Goal: Task Accomplishment & Management: Complete application form

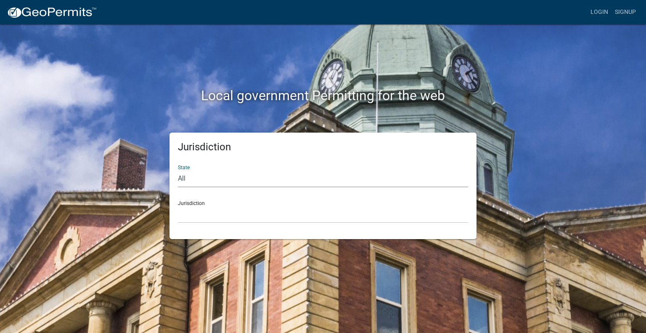
click at [192, 180] on select "All [US_STATE] [US_STATE] [US_STATE] [US_STATE] [US_STATE] [US_STATE] [US_STATE…" at bounding box center [323, 178] width 290 height 17
select select "[US_STATE]"
click at [178, 170] on select "All [US_STATE] [US_STATE] [US_STATE] [US_STATE] [US_STATE] [US_STATE] [US_STATE…" at bounding box center [323, 178] width 290 height 17
click at [207, 214] on select "City of [GEOGRAPHIC_DATA], [US_STATE] City of [GEOGRAPHIC_DATA], [US_STATE] Cit…" at bounding box center [323, 214] width 290 height 17
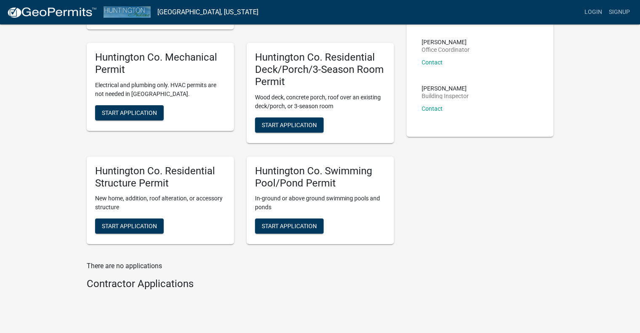
scroll to position [151, 0]
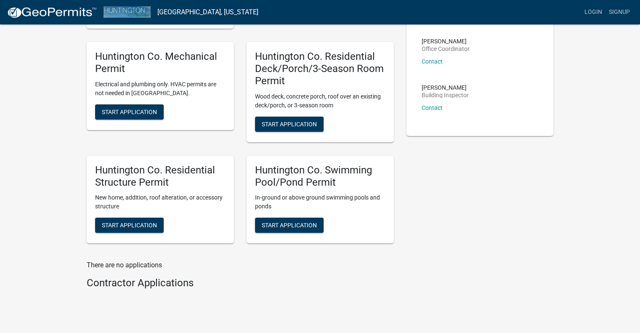
click at [374, 202] on p "In-ground or above ground swimming pools and ponds" at bounding box center [320, 202] width 130 height 18
click at [305, 224] on span "Start Application" at bounding box center [289, 225] width 55 height 7
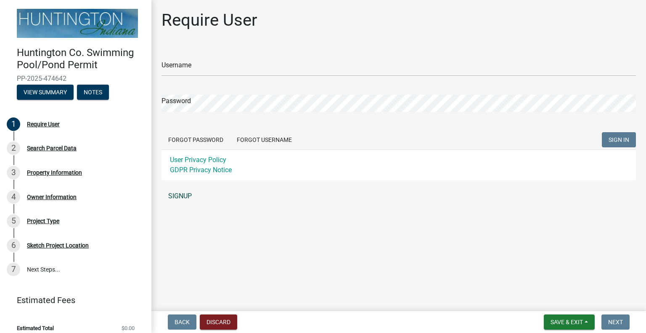
click at [183, 192] on link "SIGNUP" at bounding box center [398, 196] width 474 height 17
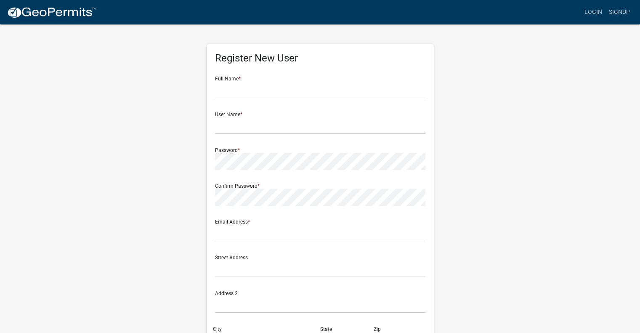
click at [235, 99] on form "Full Name * User Name * Password * Confirm Password * Email Address * Street Ad…" at bounding box center [320, 249] width 210 height 360
click at [249, 90] on input "text" at bounding box center [320, 89] width 210 height 17
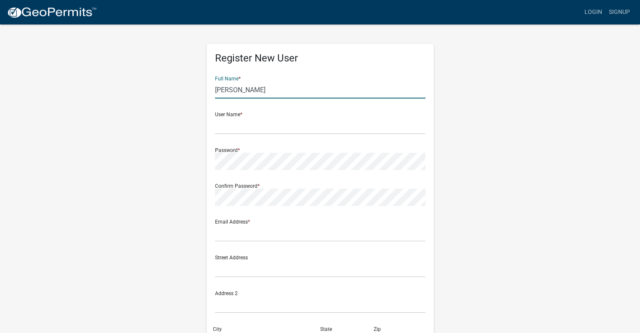
type input "[PERSON_NAME]"
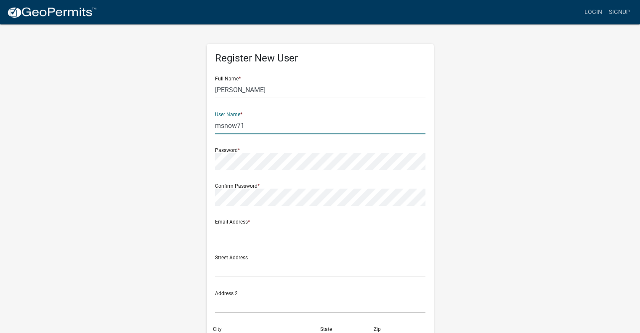
type input "msnow71"
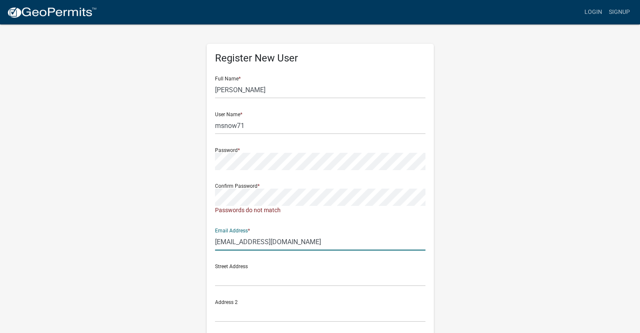
type input "[EMAIL_ADDRESS][DOMAIN_NAME]"
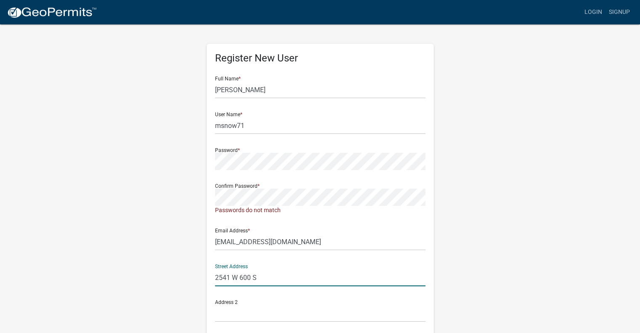
type input "2541 W 600 S"
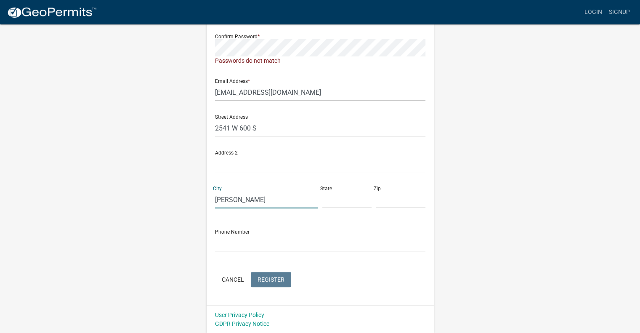
type input "[PERSON_NAME]"
type input "IN"
type input "46792"
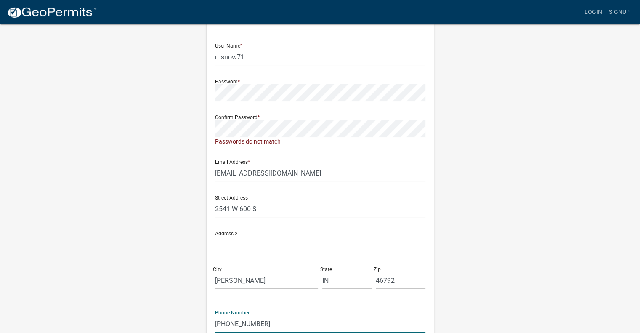
scroll to position [68, 0]
type input "[PHONE_NUMBER]"
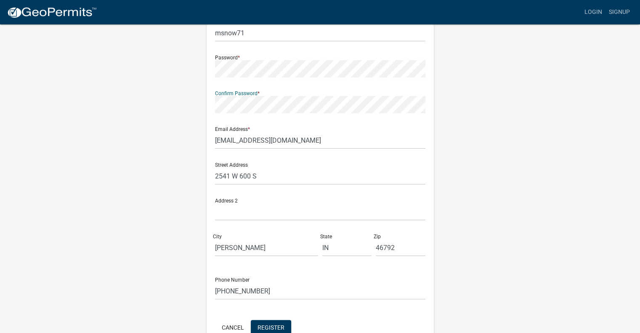
scroll to position [140, 0]
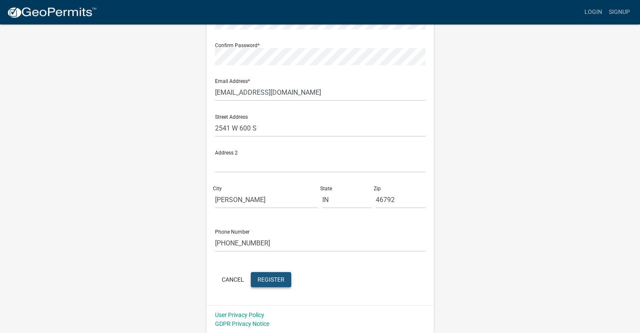
click at [278, 278] on span "Register" at bounding box center [270, 278] width 27 height 7
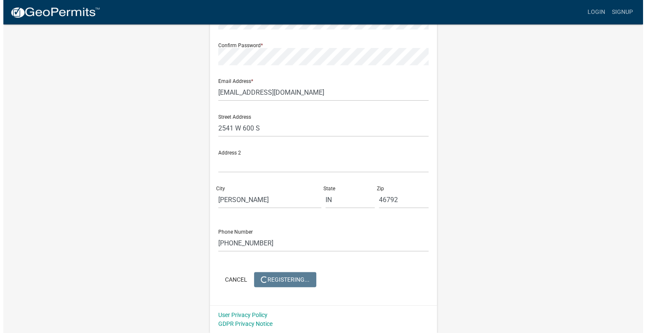
scroll to position [0, 0]
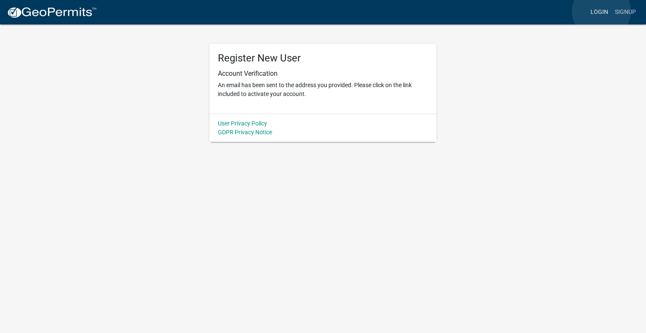
click at [601, 11] on link "Login" at bounding box center [599, 12] width 24 height 16
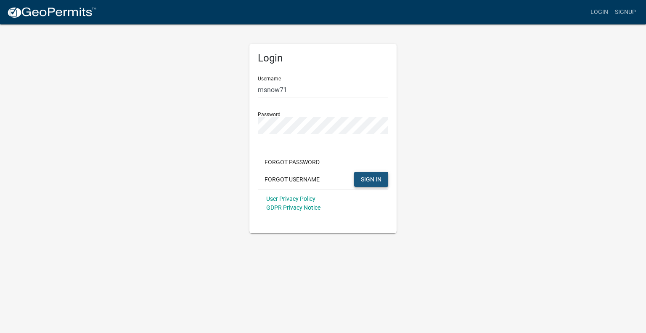
click at [366, 180] on span "SIGN IN" at bounding box center [371, 178] width 21 height 7
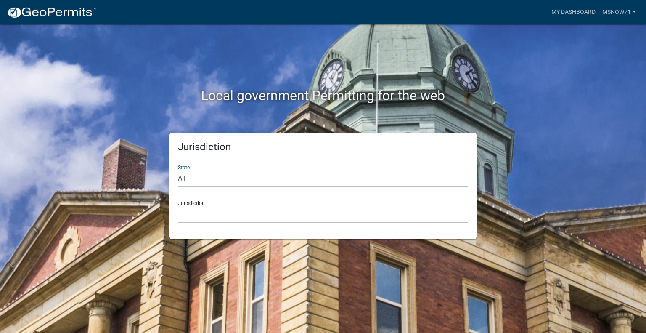
click at [247, 180] on select "All [US_STATE] [US_STATE] [US_STATE] [US_STATE] [US_STATE] [US_STATE] [US_STATE…" at bounding box center [323, 178] width 290 height 17
click at [214, 176] on select "All [US_STATE] [US_STATE] [US_STATE] [US_STATE] [US_STATE] [US_STATE] [US_STATE…" at bounding box center [323, 178] width 290 height 17
select select "[US_STATE]"
click at [178, 170] on select "All [US_STATE] [US_STATE] [US_STATE] [US_STATE] [US_STATE] [US_STATE] [US_STATE…" at bounding box center [323, 178] width 290 height 17
click at [206, 210] on select "City of [GEOGRAPHIC_DATA], [US_STATE] City of [GEOGRAPHIC_DATA], [US_STATE] Cit…" at bounding box center [323, 214] width 290 height 17
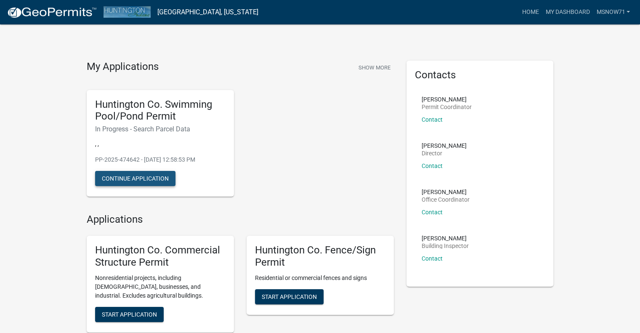
click at [158, 183] on button "Continue Application" at bounding box center [135, 178] width 80 height 15
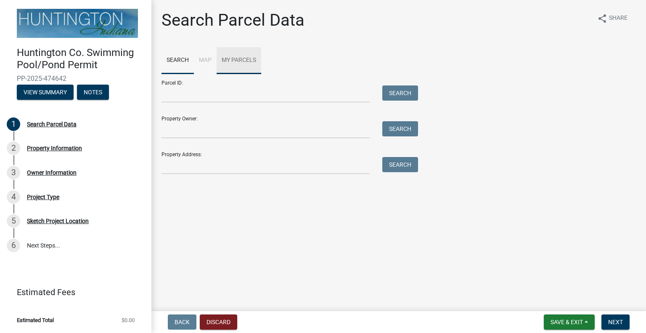
click at [251, 57] on link "My Parcels" at bounding box center [239, 60] width 45 height 27
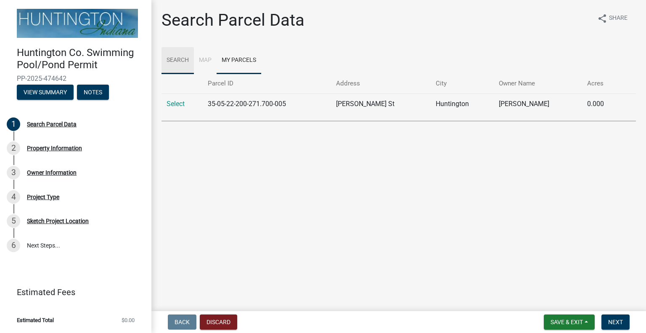
click at [177, 62] on link "Search" at bounding box center [177, 60] width 32 height 27
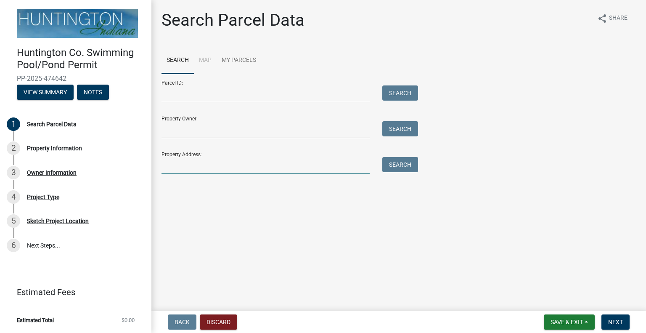
click at [185, 161] on input "Property Address:" at bounding box center [265, 165] width 208 height 17
type input "2541 W 600 S"
click at [404, 166] on button "Search" at bounding box center [400, 164] width 36 height 15
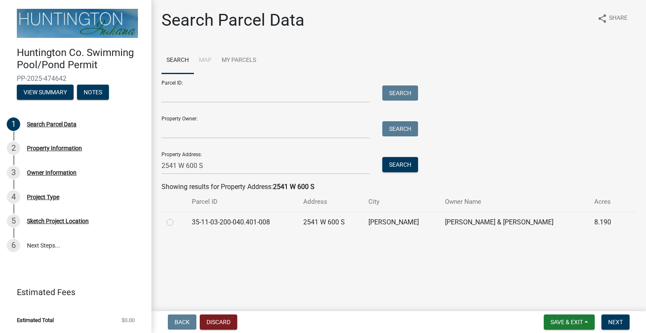
click at [177, 217] on label at bounding box center [177, 217] width 0 height 0
click at [177, 222] on input "radio" at bounding box center [179, 219] width 5 height 5
radio input "true"
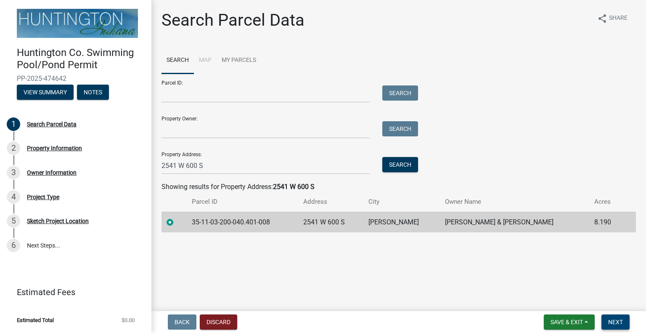
click at [617, 320] on span "Next" at bounding box center [615, 321] width 15 height 7
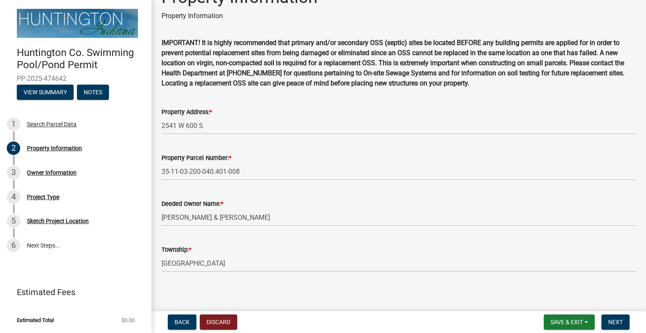
scroll to position [26, 0]
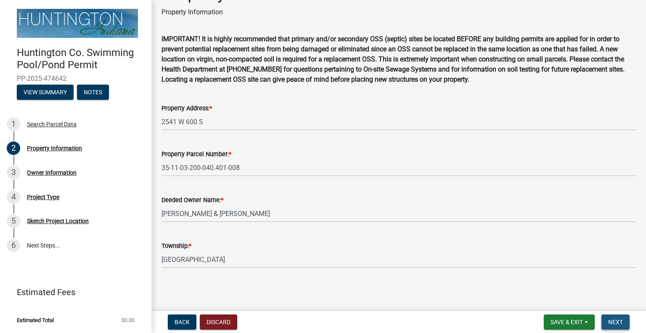
click at [613, 319] on span "Next" at bounding box center [615, 321] width 15 height 7
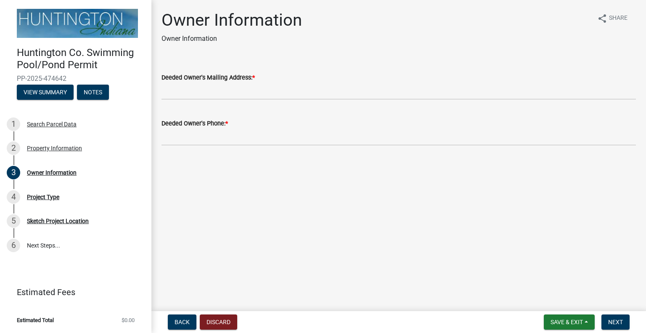
click at [201, 77] on label "Deeded Owner's Mailing Address: *" at bounding box center [207, 78] width 93 height 6
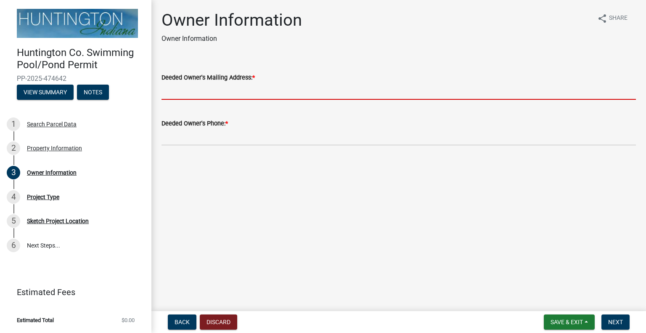
click at [201, 82] on input "Deeded Owner's Mailing Address: *" at bounding box center [398, 90] width 474 height 17
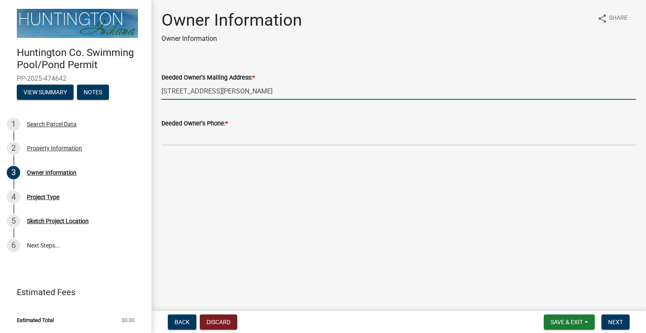
type input "2541 W 600 S, Warren, IN 46792"
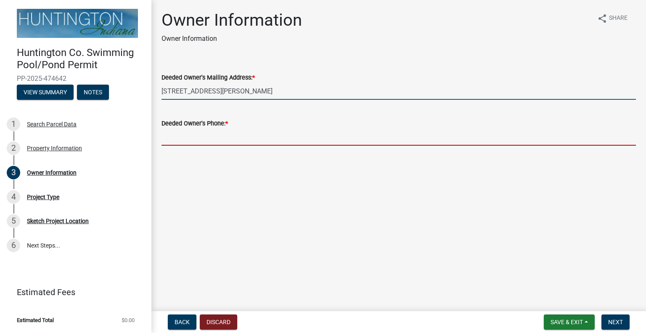
click at [191, 139] on input "Deeded Owner's Phone: *" at bounding box center [398, 136] width 474 height 17
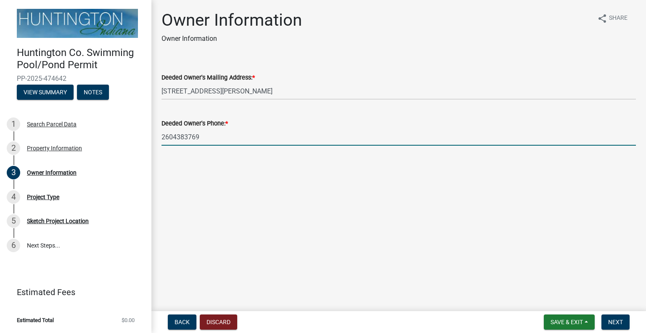
type input "2604383769"
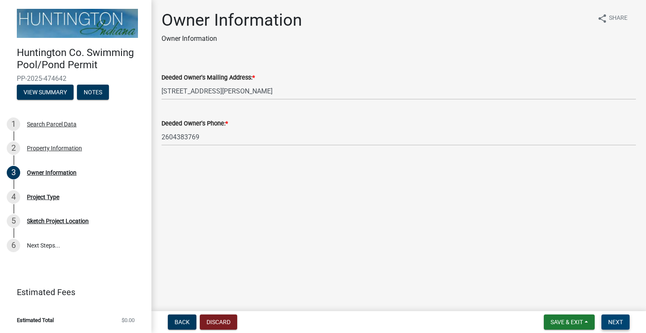
click at [612, 321] on span "Next" at bounding box center [615, 321] width 15 height 7
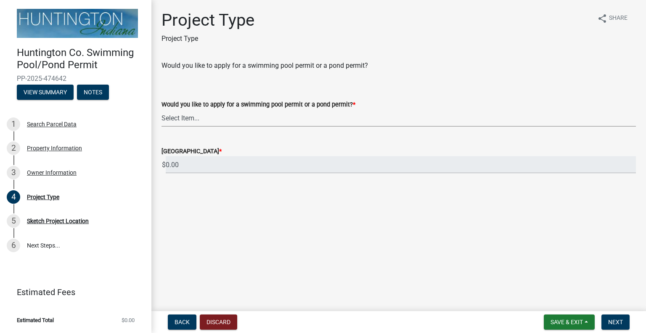
click at [195, 120] on select "Select Item... Swimming Pool Pond" at bounding box center [398, 117] width 474 height 17
click at [161, 109] on select "Select Item... Swimming Pool Pond" at bounding box center [398, 117] width 474 height 17
select select "287f58e5-f096-4067-b222-c92c62b3c8a7"
click at [609, 319] on span "Next" at bounding box center [615, 321] width 15 height 7
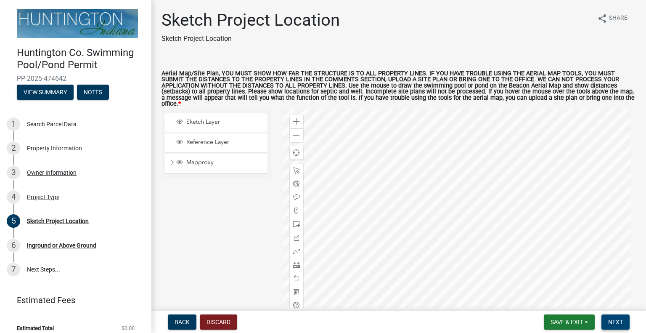
click at [609, 319] on span "Next" at bounding box center [615, 321] width 15 height 7
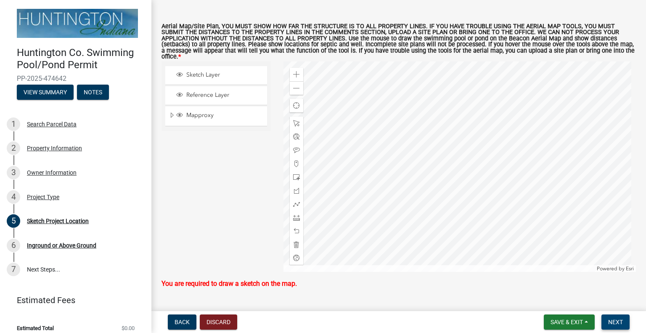
scroll to position [46, 0]
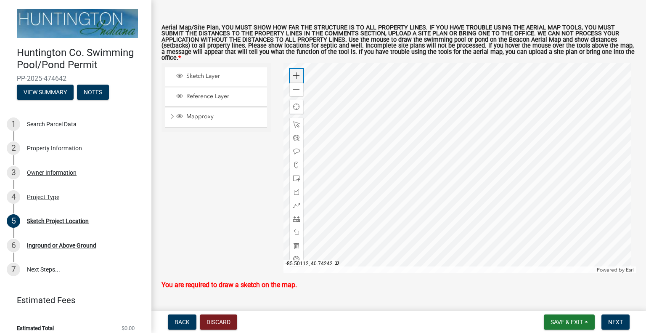
click at [295, 72] on span at bounding box center [296, 75] width 7 height 7
click at [502, 146] on div at bounding box center [459, 168] width 353 height 210
click at [616, 328] on button "Next" at bounding box center [615, 321] width 28 height 15
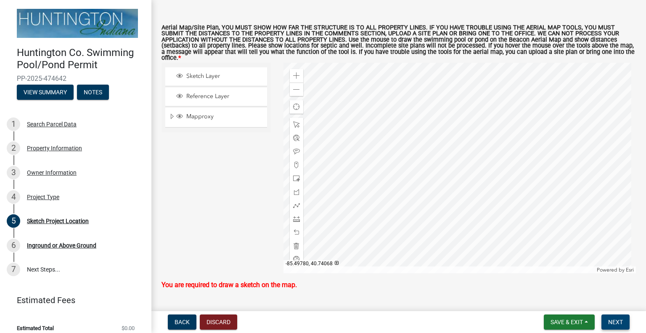
click at [616, 322] on span "Next" at bounding box center [615, 321] width 15 height 7
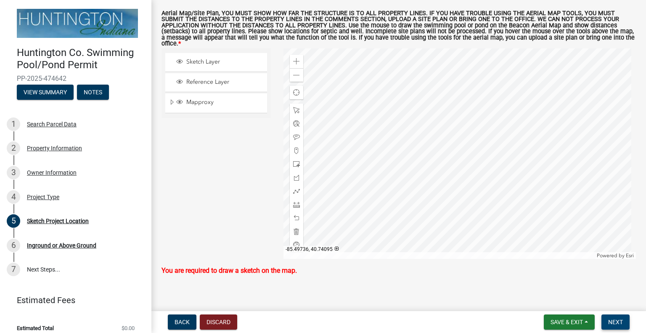
scroll to position [62, 0]
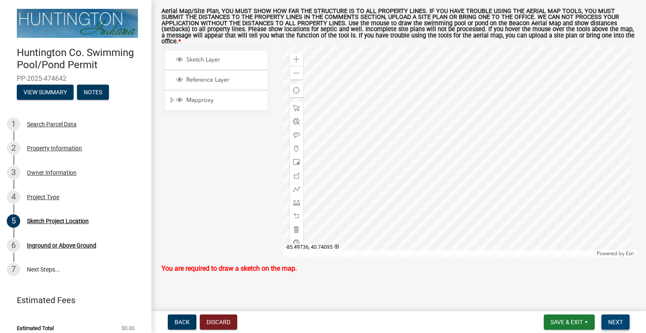
click at [613, 325] on button "Next" at bounding box center [615, 321] width 28 height 15
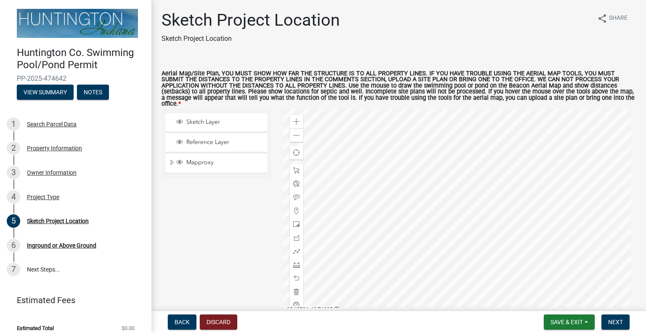
click at [635, 117] on div "Zoom in Zoom out Find my location Powered by Esri -85.49736, 40.74095 Loading..." at bounding box center [459, 213] width 365 height 210
click at [461, 178] on div at bounding box center [459, 213] width 353 height 210
click at [295, 207] on span at bounding box center [296, 210] width 7 height 7
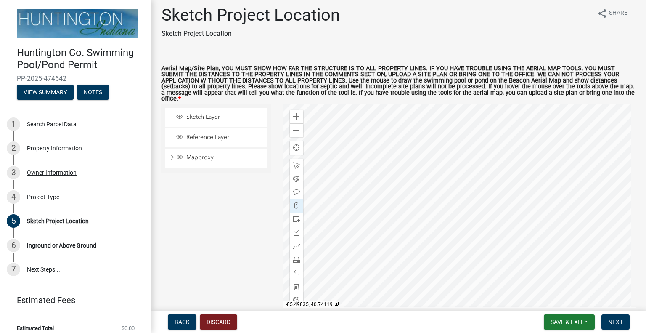
click at [458, 176] on div at bounding box center [459, 208] width 353 height 210
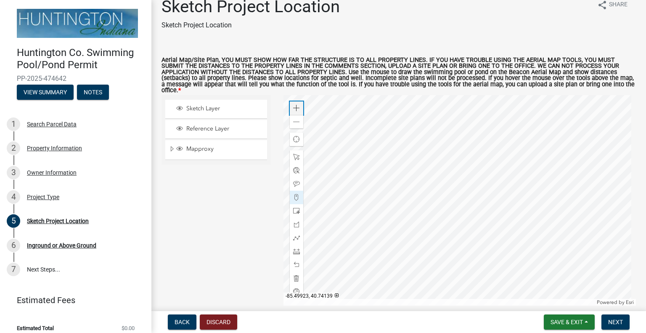
click at [294, 105] on span at bounding box center [296, 108] width 7 height 7
click at [428, 250] on div at bounding box center [459, 200] width 353 height 210
click at [444, 304] on div at bounding box center [459, 200] width 353 height 210
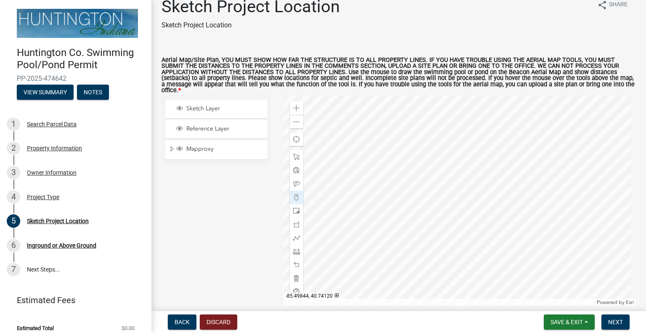
click at [346, 186] on div at bounding box center [459, 200] width 353 height 210
click at [296, 119] on span at bounding box center [296, 122] width 7 height 7
click at [463, 186] on div at bounding box center [459, 200] width 353 height 210
click at [614, 319] on span "Next" at bounding box center [615, 321] width 15 height 7
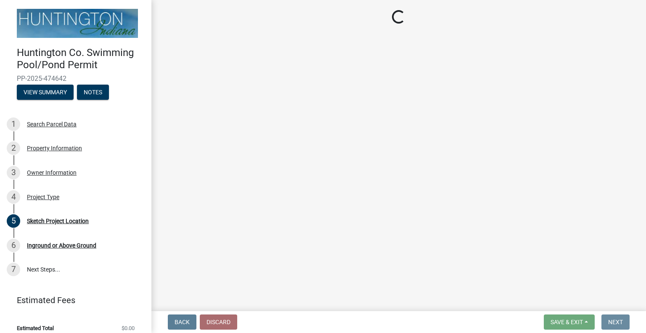
scroll to position [0, 0]
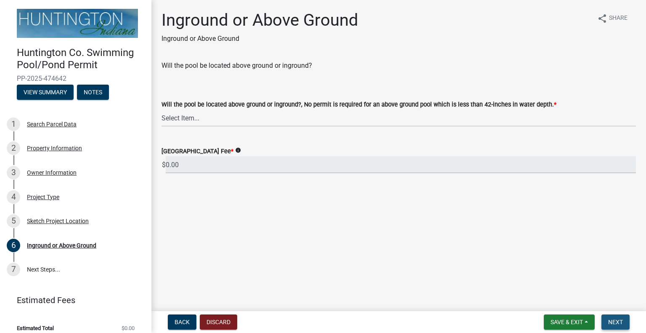
click at [614, 319] on span "Next" at bounding box center [615, 321] width 15 height 7
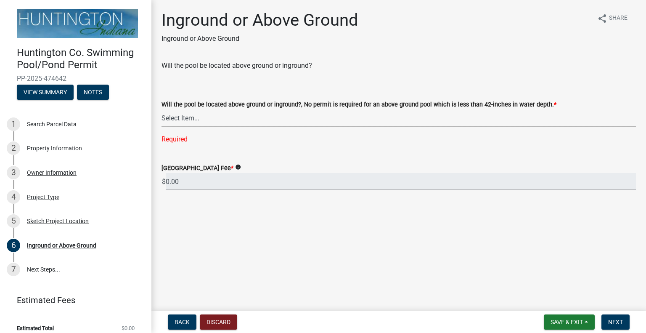
click at [179, 113] on select "Select Item... above ground inground" at bounding box center [398, 117] width 474 height 17
click at [161, 109] on select "Select Item... above ground inground" at bounding box center [398, 117] width 474 height 17
select select "923b4e7c-51de-4462-8d24-d9eeec0739f1"
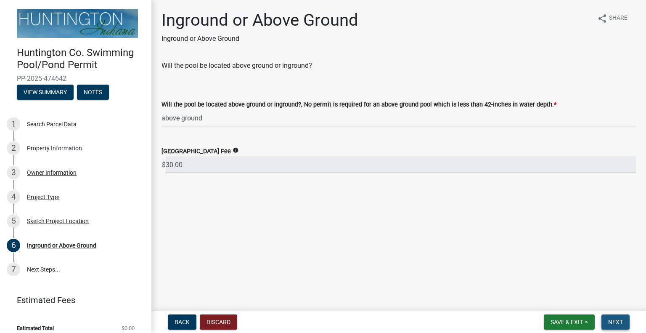
click at [620, 321] on span "Next" at bounding box center [615, 321] width 15 height 7
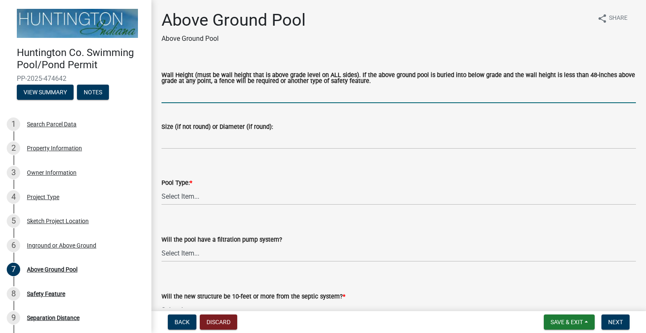
click at [181, 97] on input "Wall Height (must be wall height that is above grade level on ALL sides). If th…" at bounding box center [398, 94] width 474 height 17
type input "54 inches"
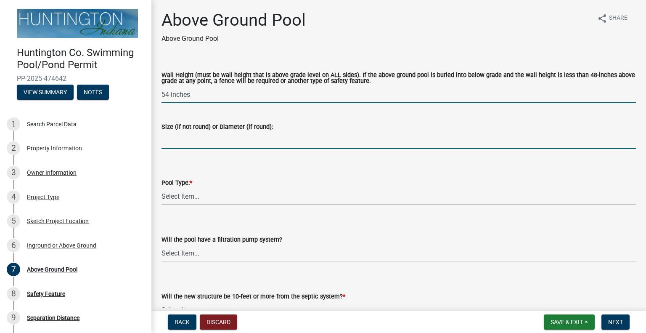
click at [180, 143] on input "Size (if not round) or Diameter (if round):" at bounding box center [398, 140] width 474 height 17
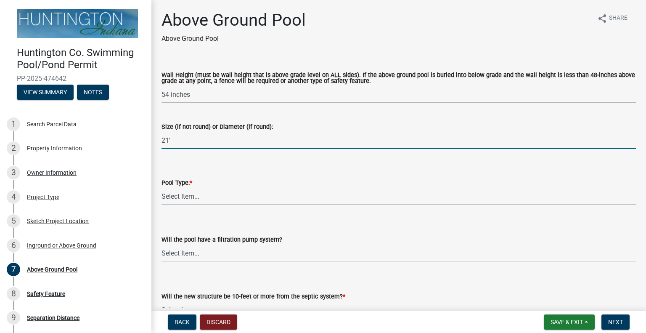
type input "21'"
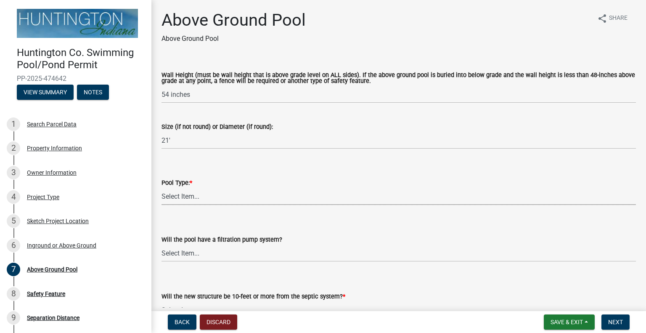
click at [189, 196] on select "Select Item... Easy Set (Portable) Permanent" at bounding box center [398, 196] width 474 height 17
click at [161, 188] on select "Select Item... Easy Set (Portable) Permanent" at bounding box center [398, 196] width 474 height 17
click at [209, 197] on select "Select Item... Easy Set (Portable) Permanent" at bounding box center [398, 196] width 474 height 17
click at [161, 188] on select "Select Item... Easy Set (Portable) Permanent" at bounding box center [398, 196] width 474 height 17
select select "d80e49b1-500b-406d-ab4b-21a39d8e1605"
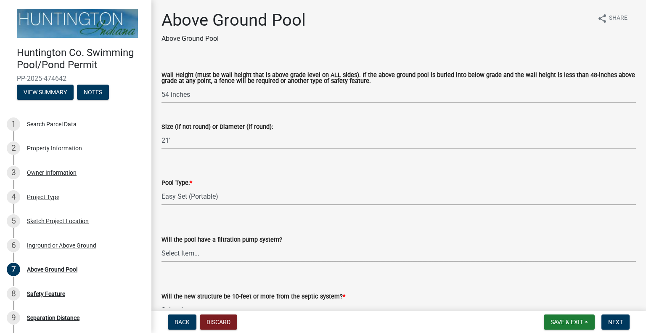
click at [204, 255] on select "Select Item... Yes (will require GFCI) No" at bounding box center [398, 252] width 474 height 17
click at [161, 244] on select "Select Item... Yes (will require GFCI) No" at bounding box center [398, 252] width 474 height 17
select select "43304ed7-64c9-4593-91a0-c10884efb10e"
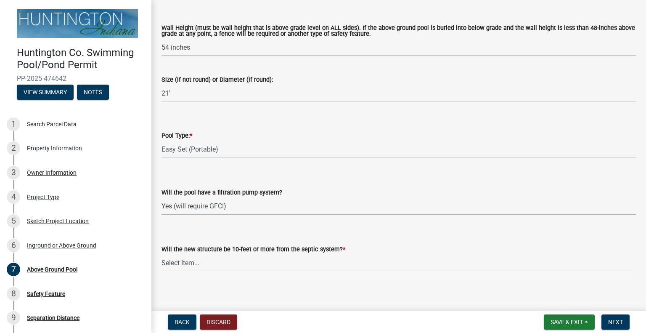
scroll to position [51, 0]
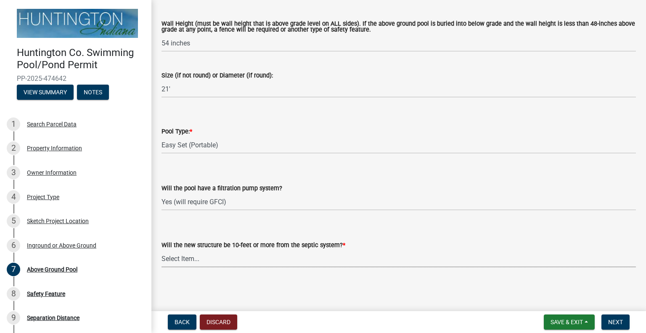
click at [194, 259] on select "Select Item... Yes No (Health Dept. approval needed) NA" at bounding box center [398, 258] width 474 height 17
click at [161, 250] on select "Select Item... Yes No (Health Dept. approval needed) NA" at bounding box center [398, 258] width 474 height 17
select select "fb6194c8-e65c-492c-93d9-afb09665a877"
click at [617, 326] on button "Next" at bounding box center [615, 321] width 28 height 15
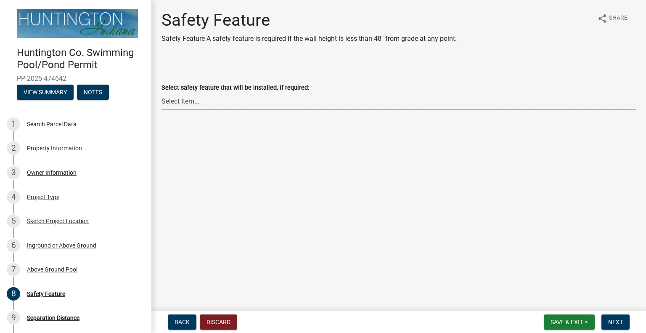
click at [170, 99] on select "Select Item... No safety feature needed (wall height is greater than 48-inches …" at bounding box center [398, 101] width 474 height 17
click at [167, 68] on div "Select safety feature that will be installed, if required: Select Item... No sa…" at bounding box center [398, 85] width 474 height 49
click at [182, 100] on select "Select Item... No safety feature needed (wall height is greater than 48-inches …" at bounding box center [398, 101] width 474 height 17
click at [161, 93] on select "Select Item... No safety feature needed (wall height is greater than 48-inches …" at bounding box center [398, 101] width 474 height 17
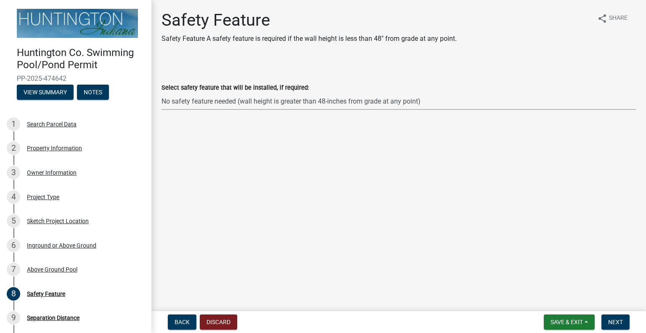
select select "b63de933-13a8-4a11-b569-004140b8ab3e"
click at [619, 321] on span "Next" at bounding box center [615, 321] width 15 height 7
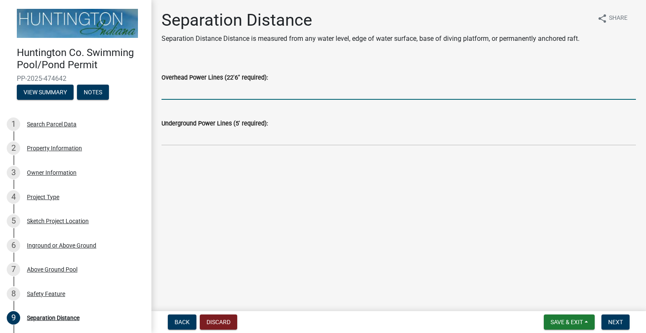
click at [216, 90] on input "Overhead Power Lines (22'6" required):" at bounding box center [398, 90] width 474 height 17
click at [283, 63] on div "Overhead Power Lines (22'6" required):" at bounding box center [398, 80] width 474 height 39
click at [187, 95] on input "Overhead Power Lines (22'6" required):" at bounding box center [398, 90] width 474 height 17
type input "No"
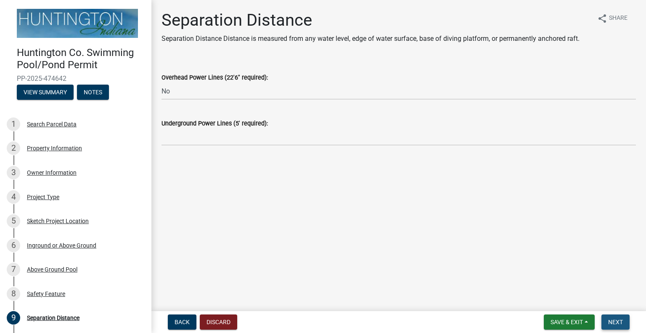
click at [616, 326] on button "Next" at bounding box center [615, 321] width 28 height 15
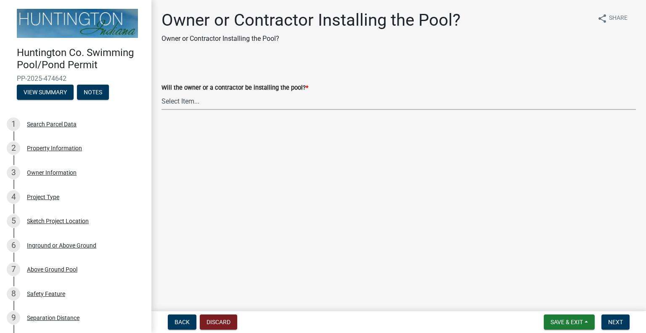
click at [187, 98] on select "Select Item... Owner Contractor" at bounding box center [398, 101] width 474 height 17
click at [161, 93] on select "Select Item... Owner Contractor" at bounding box center [398, 101] width 474 height 17
select select "93b7ab81-de3f-45a8-b814-92fabcc7ca65"
click at [619, 323] on span "Next" at bounding box center [615, 321] width 15 height 7
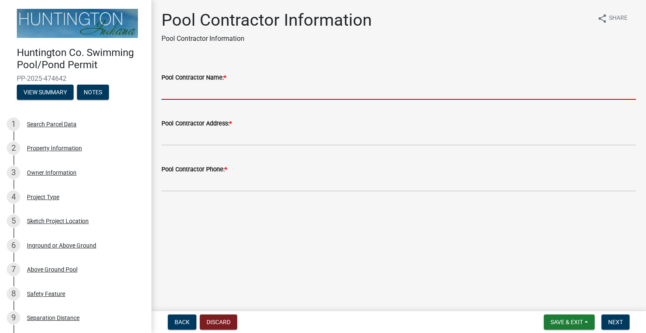
click at [180, 87] on input "Pool Contractor Name: *" at bounding box center [398, 90] width 474 height 17
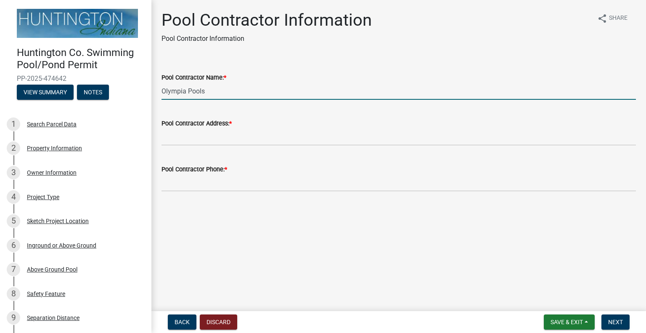
type input "Olympia Pools"
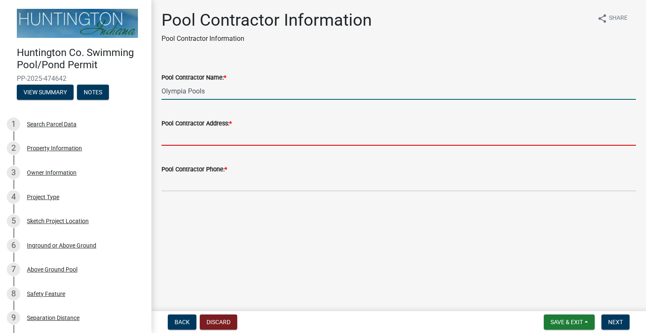
click at [200, 138] on input "Pool Contractor Address: *" at bounding box center [398, 136] width 474 height 17
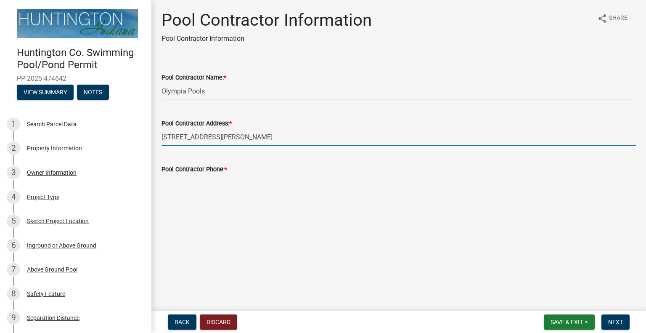
type input "801 W Coliseum Blvd, Fort Wayne, IN 46808"
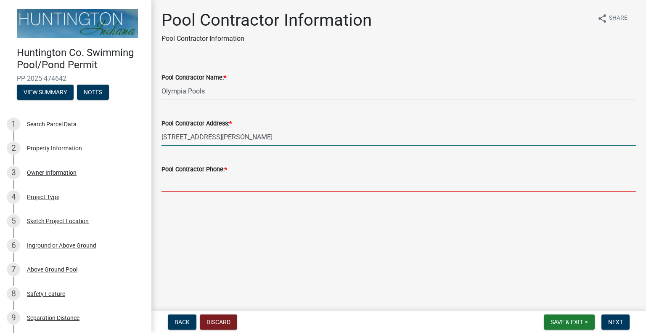
click at [215, 185] on input "Pool Contractor Phone: *" at bounding box center [398, 182] width 474 height 17
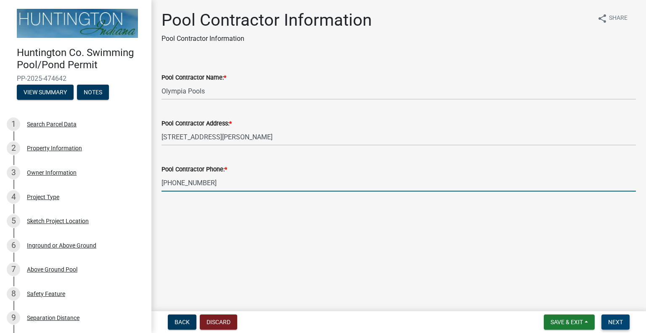
type input "(260)482-7665"
click at [612, 321] on span "Next" at bounding box center [615, 321] width 15 height 7
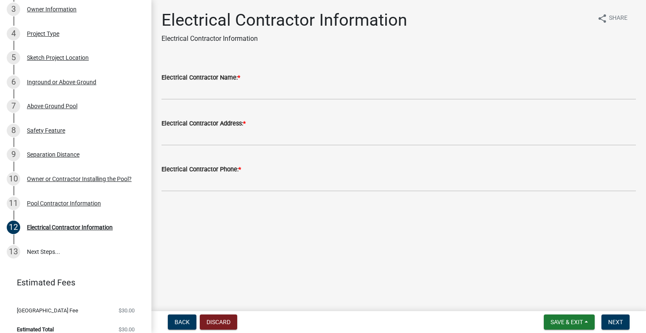
scroll to position [170, 0]
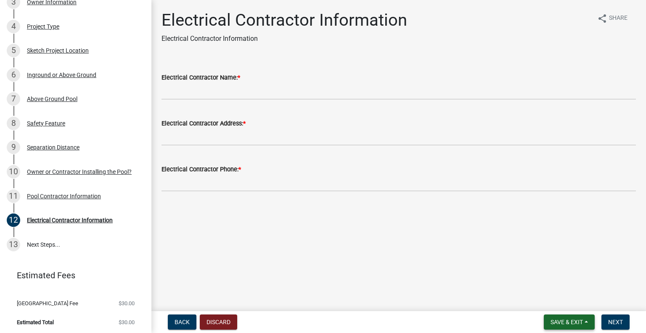
click at [558, 319] on span "Save & Exit" at bounding box center [566, 321] width 32 height 7
click at [556, 301] on button "Save & Exit" at bounding box center [560, 300] width 67 height 20
